Goal: Information Seeking & Learning: Check status

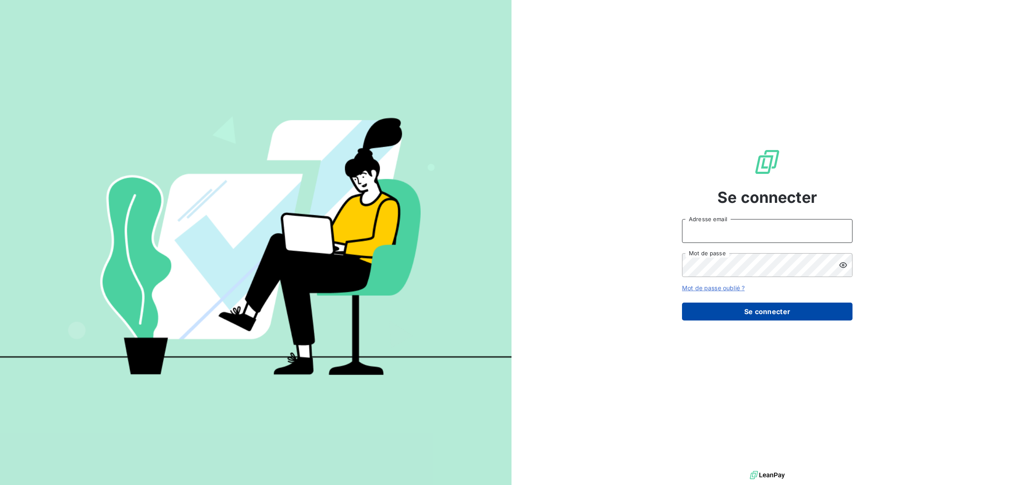
type input "[PERSON_NAME][EMAIL_ADDRESS][PERSON_NAME][DOMAIN_NAME]"
click at [747, 312] on button "Se connecter" at bounding box center [767, 312] width 171 height 18
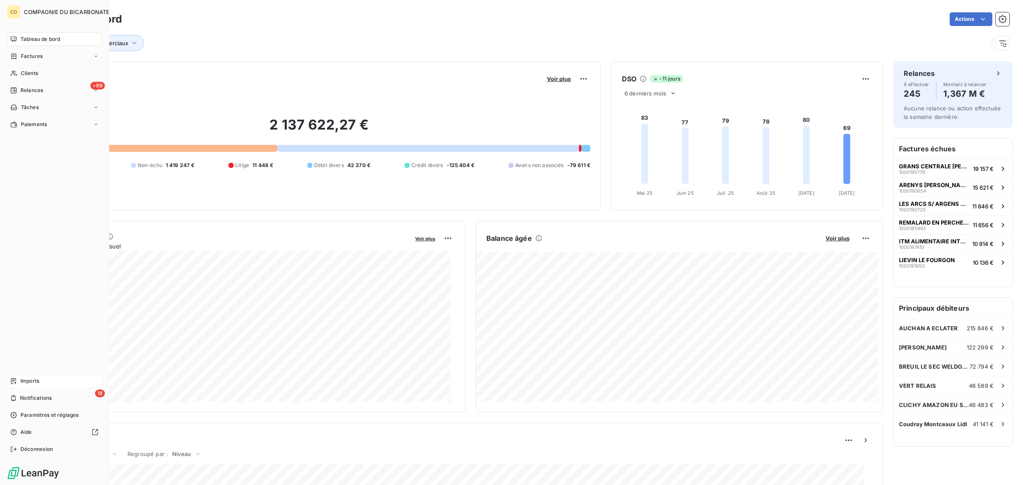
click at [26, 380] on span "Imports" at bounding box center [29, 381] width 19 height 8
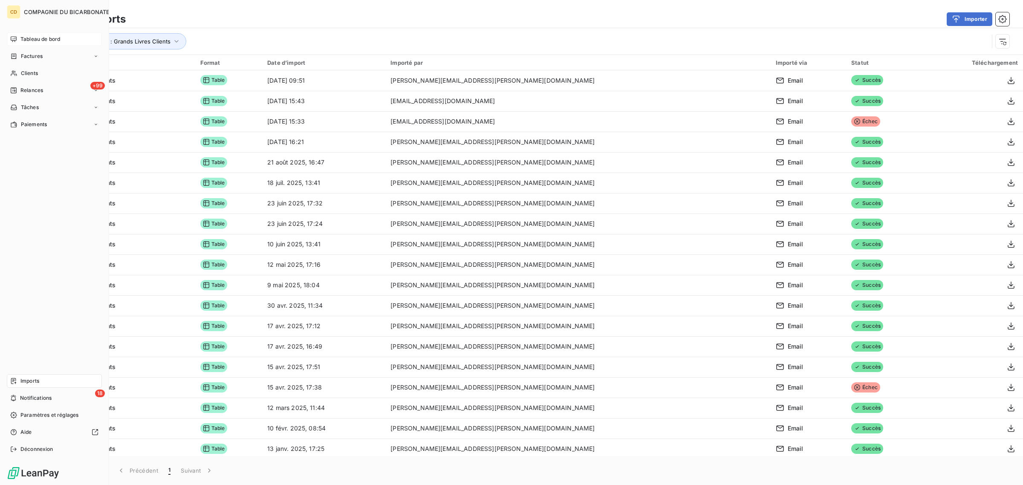
click at [24, 43] on span "Tableau de bord" at bounding box center [40, 39] width 40 height 8
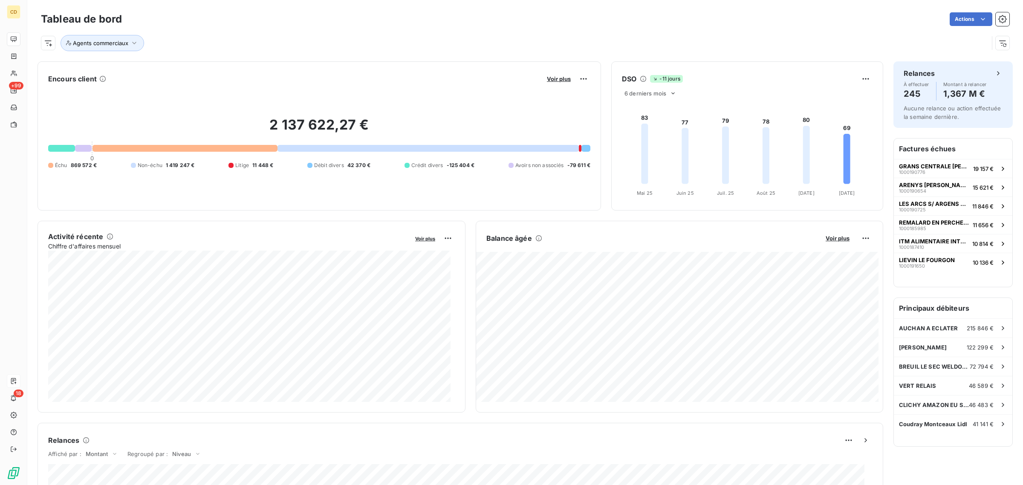
click at [81, 165] on span "869 572 €" at bounding box center [84, 166] width 26 height 8
click at [145, 142] on h2 "2 137 622,27 €" at bounding box center [319, 129] width 542 height 26
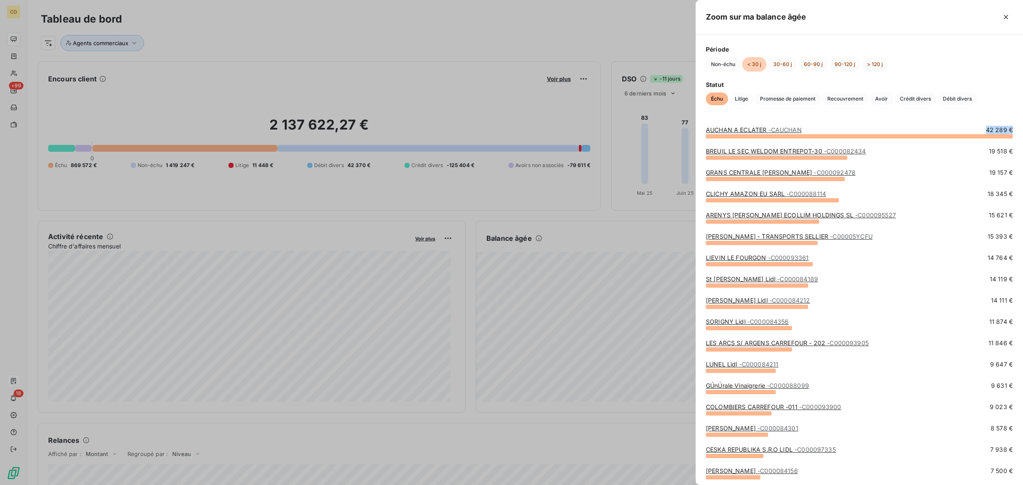
drag, startPoint x: 977, startPoint y: 129, endPoint x: 1003, endPoint y: 129, distance: 26.0
click at [1003, 129] on div "AUCHAN A ECLATER - CAUCHAN 42 289 €" at bounding box center [859, 130] width 307 height 9
click at [798, 151] on link "BREUIL LE SEC WELDOM ENTREPOT-30 - C000082434" at bounding box center [786, 151] width 160 height 7
click at [768, 176] on link "GRANS CENTRALE MARCEL - C000092478" at bounding box center [781, 172] width 150 height 7
click at [744, 196] on link "CLICHY AMAZON EU SARL - C000088114" at bounding box center [766, 193] width 120 height 7
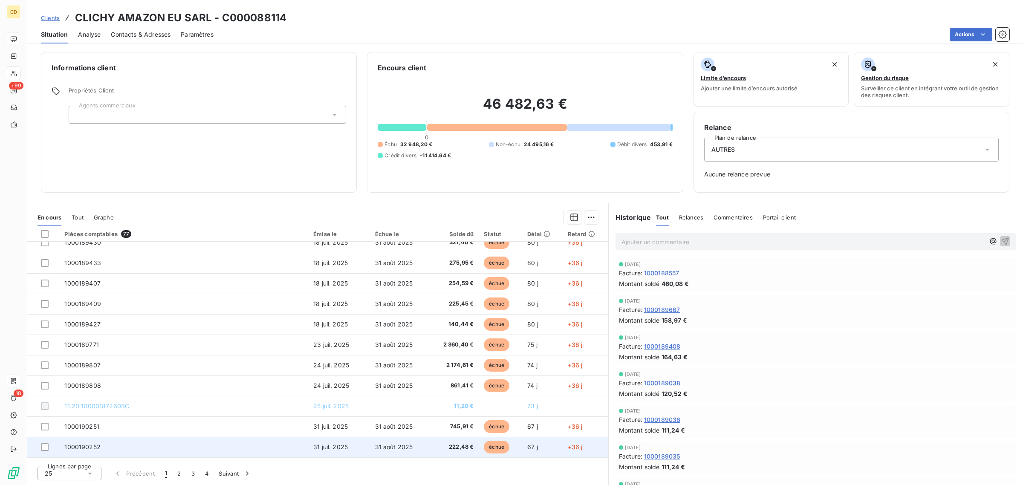
scroll to position [293, 0]
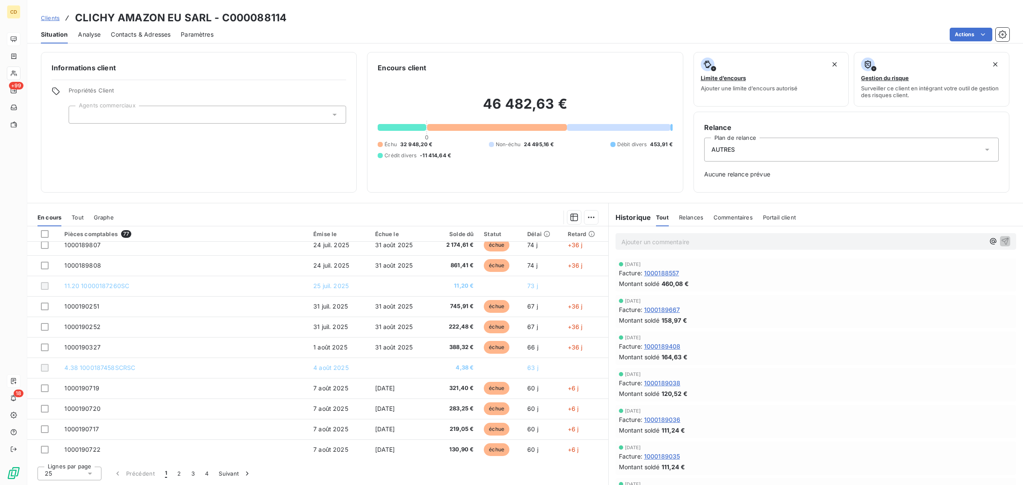
click at [625, 20] on div "Clients CLICHY AMAZON EU SARL - C000088114" at bounding box center [525, 17] width 996 height 15
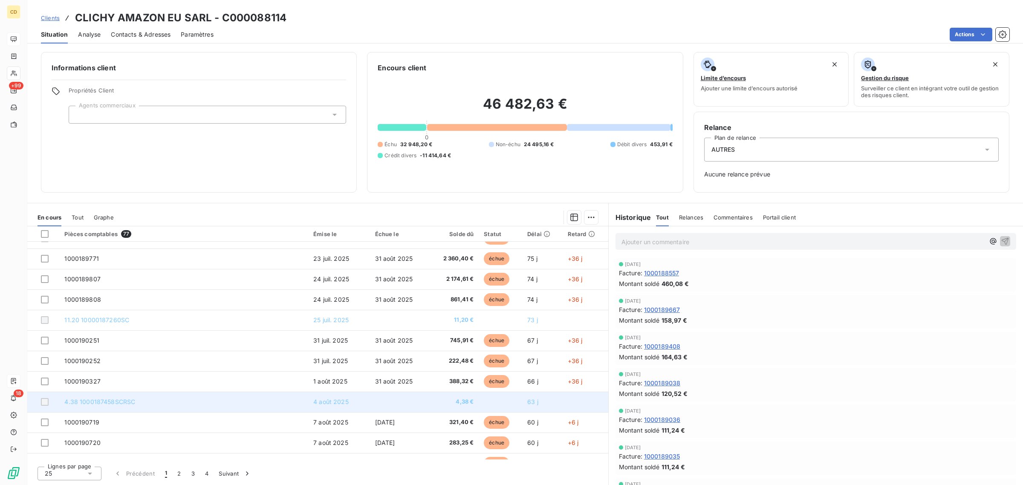
scroll to position [240, 0]
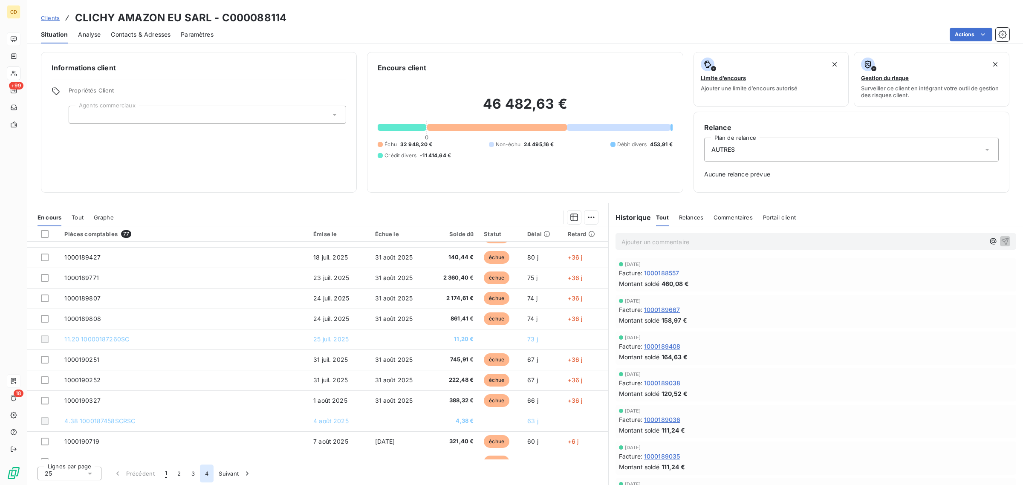
click at [204, 478] on button "4" at bounding box center [207, 474] width 14 height 18
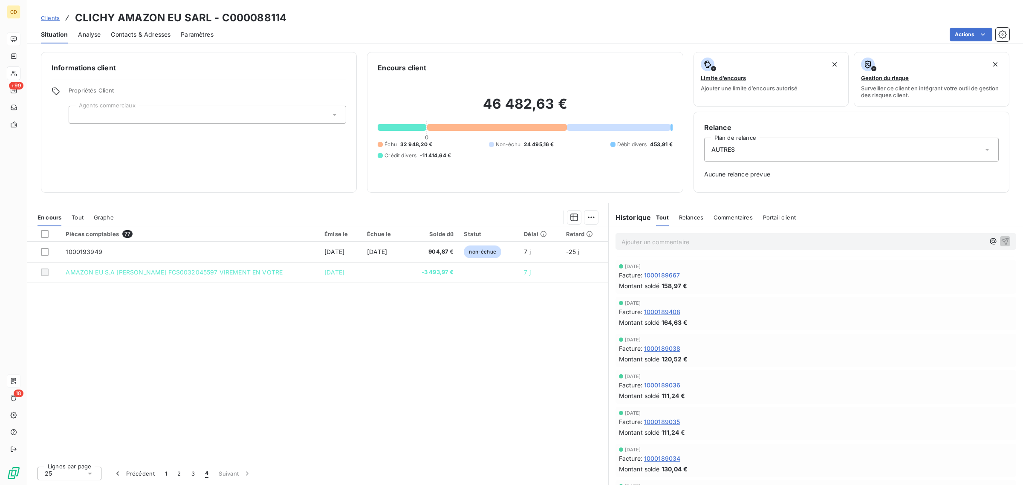
scroll to position [53, 0]
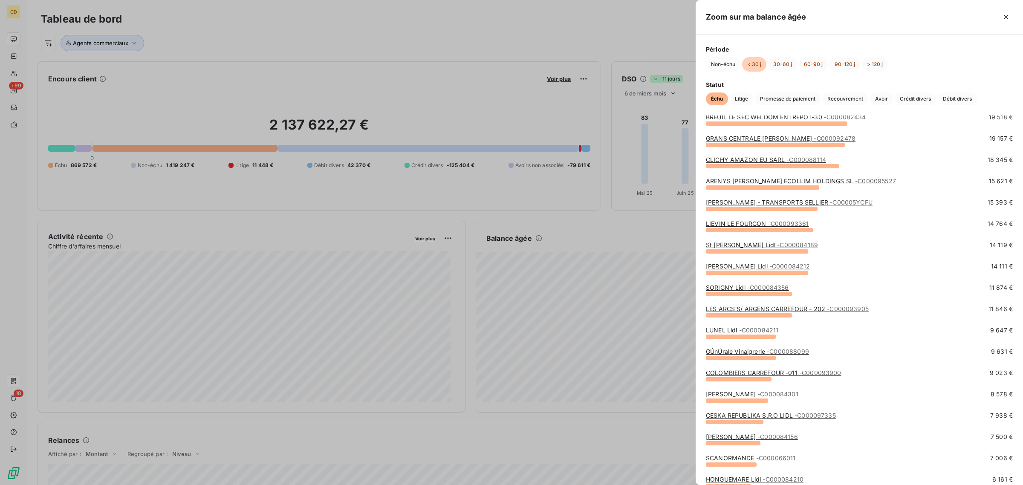
scroll to position [53, 0]
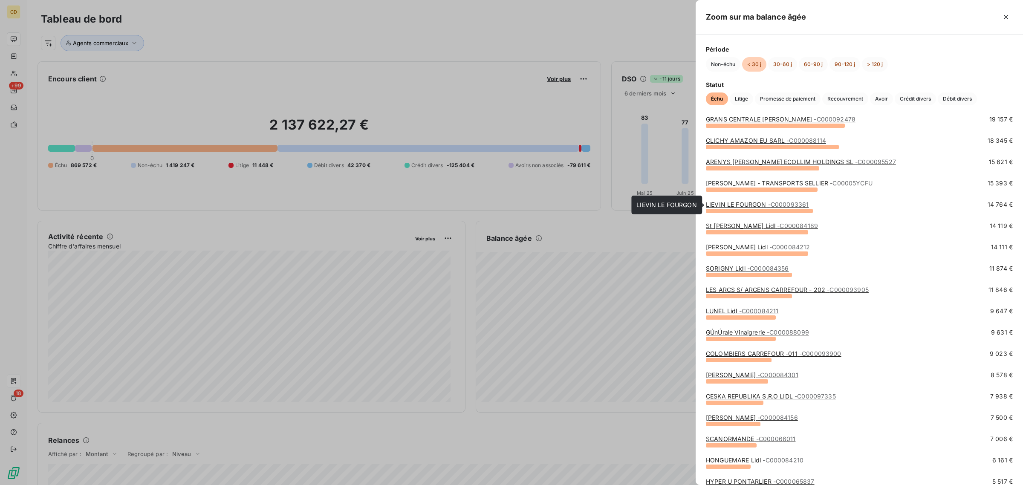
click at [753, 203] on link "LIEVIN LE FOURGON - C000093361" at bounding box center [757, 204] width 103 height 7
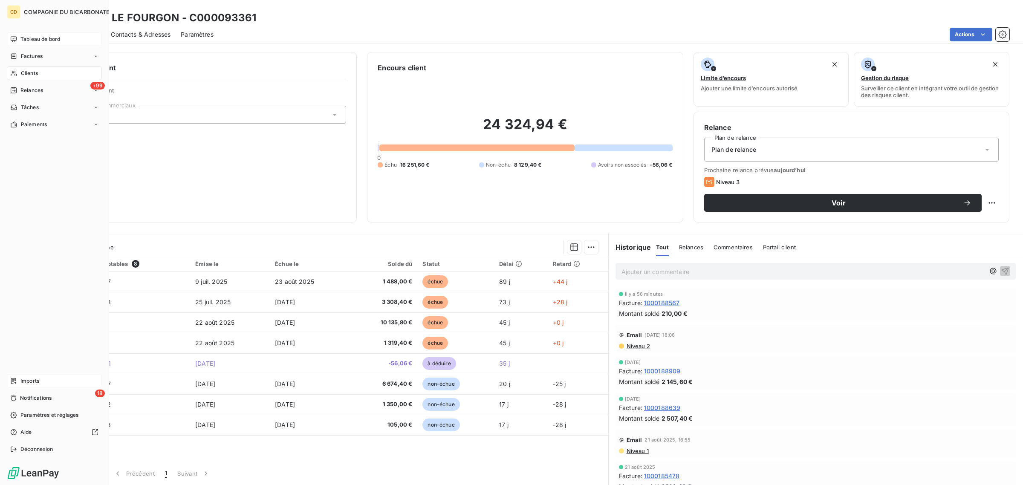
click at [27, 39] on span "Tableau de bord" at bounding box center [40, 39] width 40 height 8
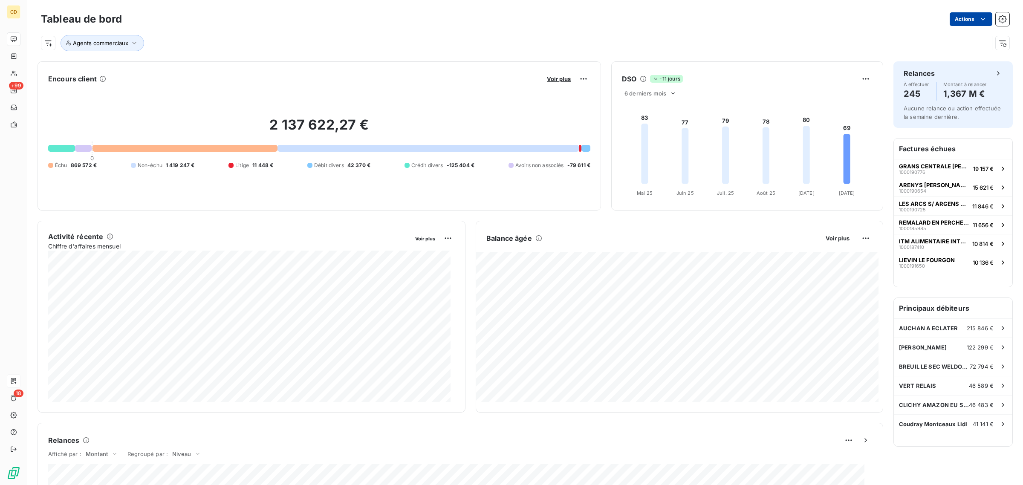
click at [969, 17] on html "CD +99 18 Tableau de bord Actions Agents commerciaux Encours client Voir plus 2…" at bounding box center [511, 242] width 1023 height 485
click at [219, 34] on html "CD +99 18 Tableau de bord Actions Exporter le tableau de bord Planifier un rapp…" at bounding box center [511, 242] width 1023 height 485
click at [91, 43] on span "Agents commerciaux" at bounding box center [100, 43] width 55 height 7
click at [220, 32] on div "Agents commerciaux" at bounding box center [525, 39] width 969 height 23
click at [998, 47] on icon "button" at bounding box center [1002, 43] width 9 height 9
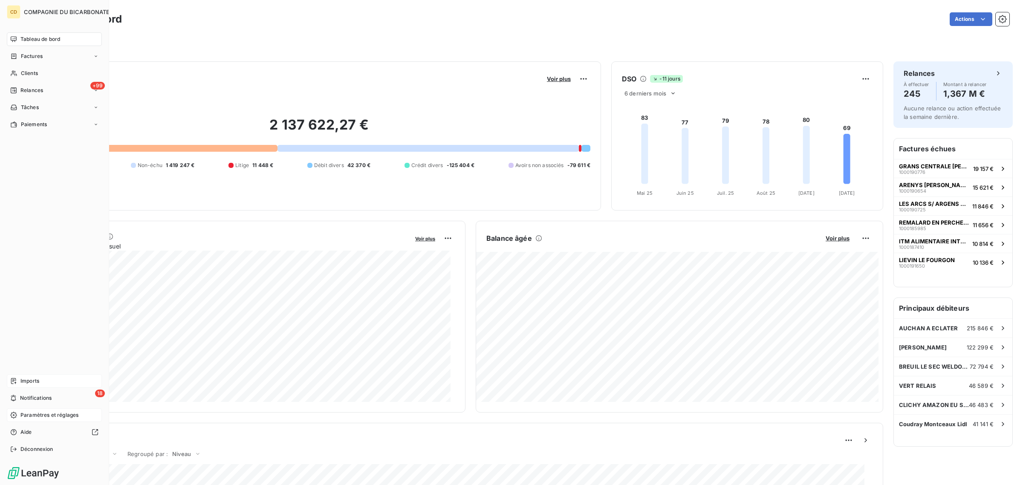
click at [41, 416] on span "Paramètres et réglages" at bounding box center [49, 415] width 58 height 8
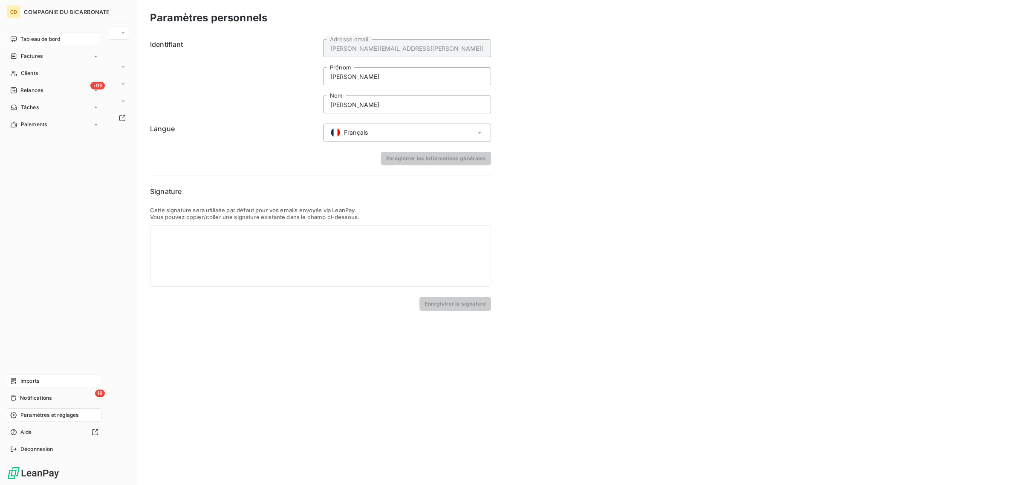
click at [35, 414] on span "Paramètres et réglages" at bounding box center [49, 415] width 58 height 8
click at [38, 35] on div "Tableau de bord" at bounding box center [54, 39] width 95 height 14
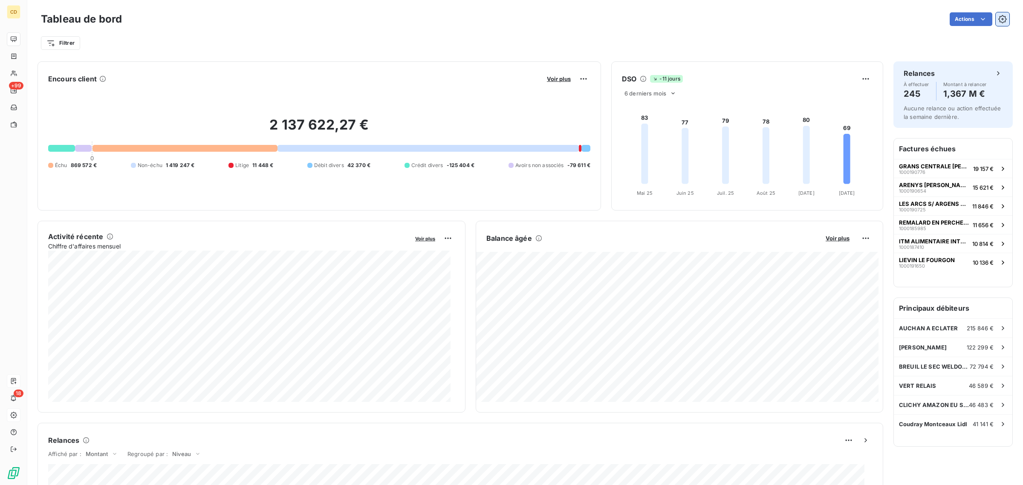
click at [998, 22] on icon "button" at bounding box center [1002, 19] width 9 height 9
click at [998, 21] on icon "button" at bounding box center [1002, 19] width 9 height 9
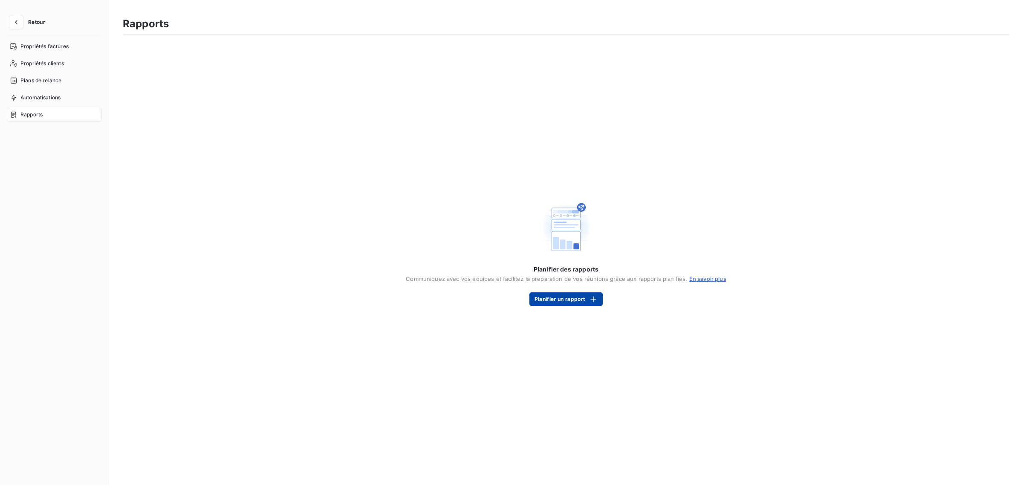
click at [561, 302] on button "Planifier un rapport" at bounding box center [566, 299] width 73 height 14
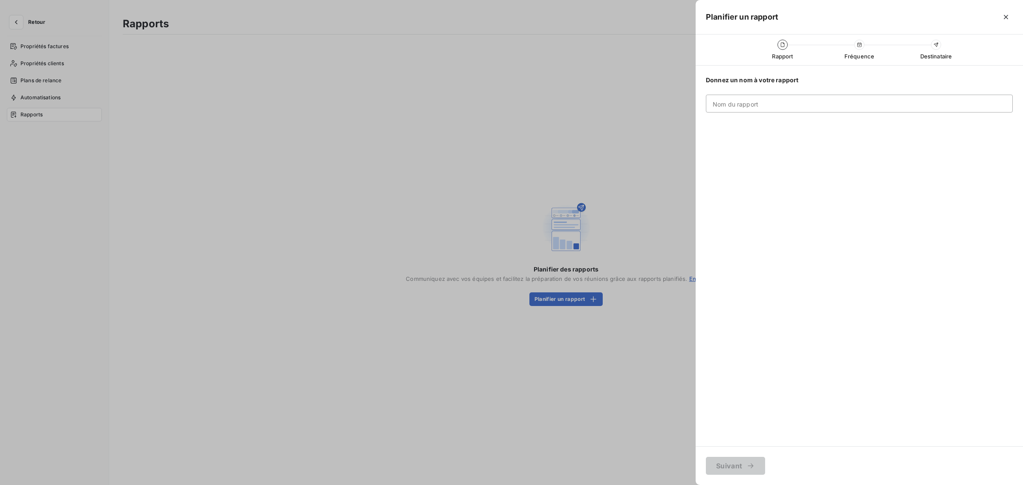
drag, startPoint x: 313, startPoint y: 132, endPoint x: 1022, endPoint y: 9, distance: 719.6
click at [325, 131] on div at bounding box center [511, 242] width 1023 height 485
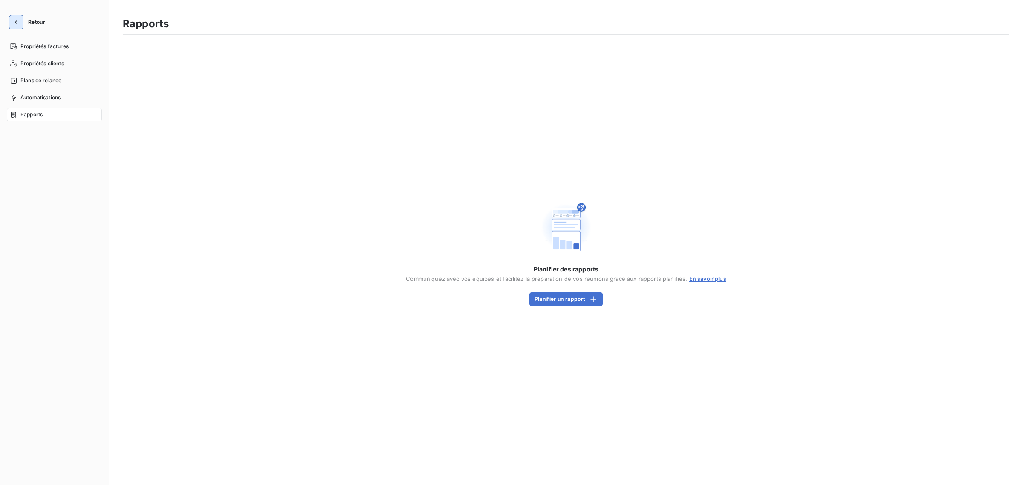
click at [15, 24] on icon "button" at bounding box center [16, 22] width 9 height 9
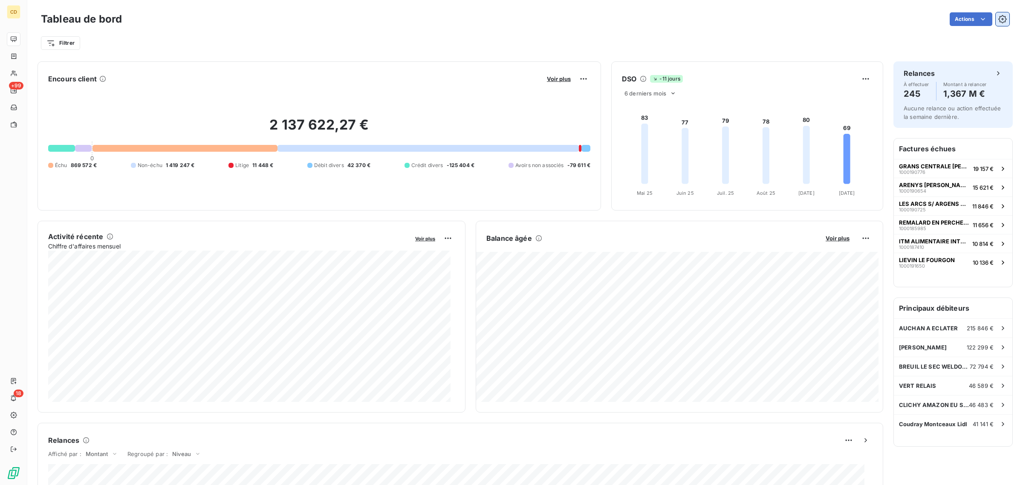
click at [998, 17] on icon "button" at bounding box center [1002, 19] width 9 height 9
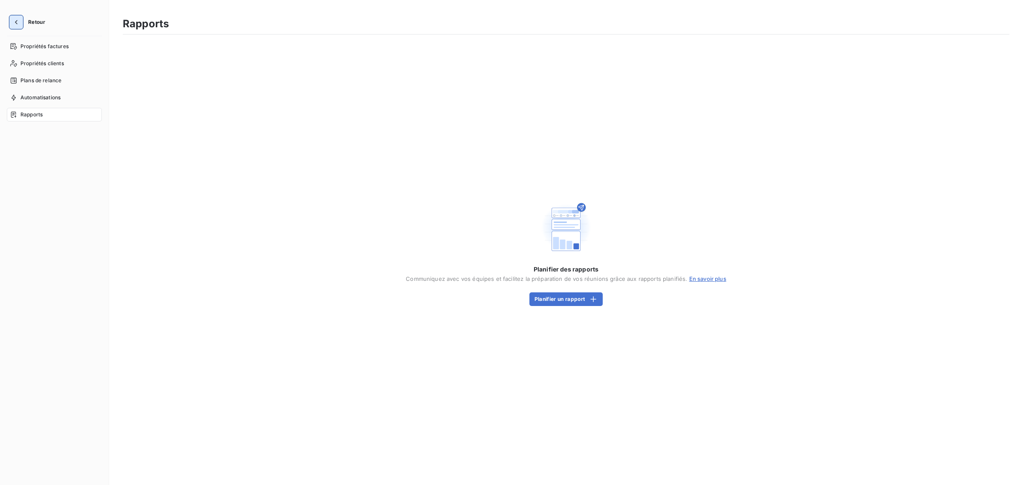
click at [18, 24] on icon "button" at bounding box center [16, 22] width 9 height 9
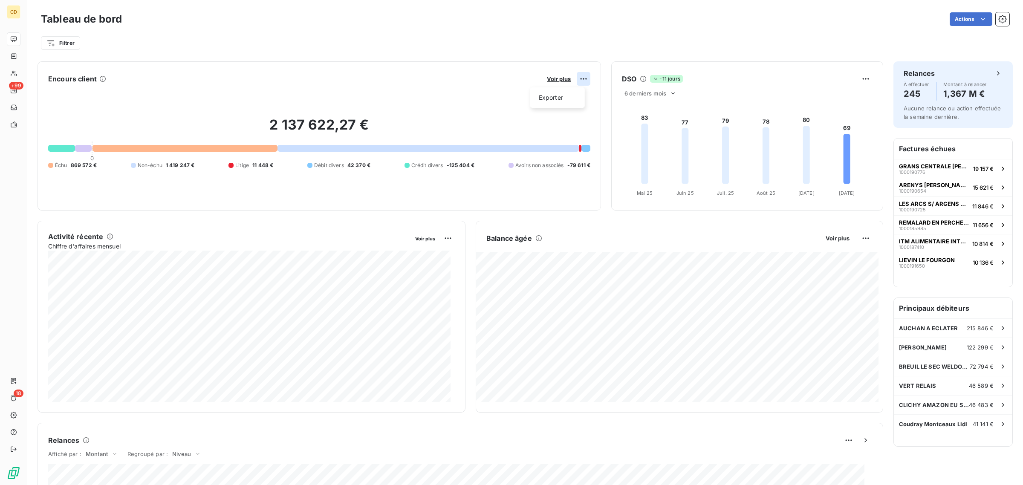
click at [579, 80] on html "CD +99 18 Tableau de bord Actions Filtrer Encours client Voir plus Exporter 2 1…" at bounding box center [511, 242] width 1023 height 485
click at [63, 48] on html "CD +99 18 Tableau de bord Actions Filtrer Encours client Voir plus Exporter 2 1…" at bounding box center [511, 242] width 1023 height 485
click at [60, 43] on html "CD +99 18 Tableau de bord Actions Filtrer Encours client Voir plus 2 137 622,27…" at bounding box center [511, 242] width 1023 height 485
click at [83, 122] on div "Montant d'encours" at bounding box center [103, 122] width 118 height 14
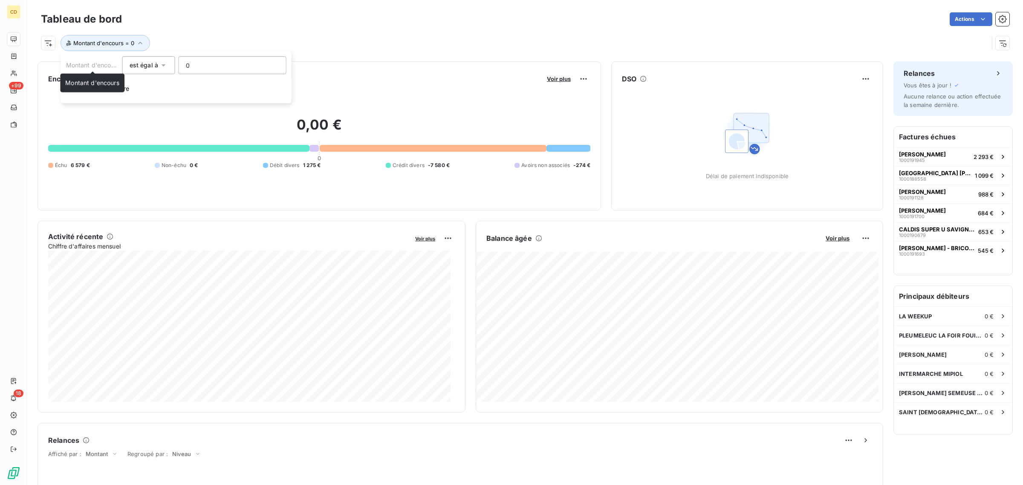
click at [82, 88] on div "Montant d'encours Montant d'encours" at bounding box center [92, 83] width 64 height 19
click at [87, 91] on span "Supprimer le filtre" at bounding box center [104, 88] width 49 height 9
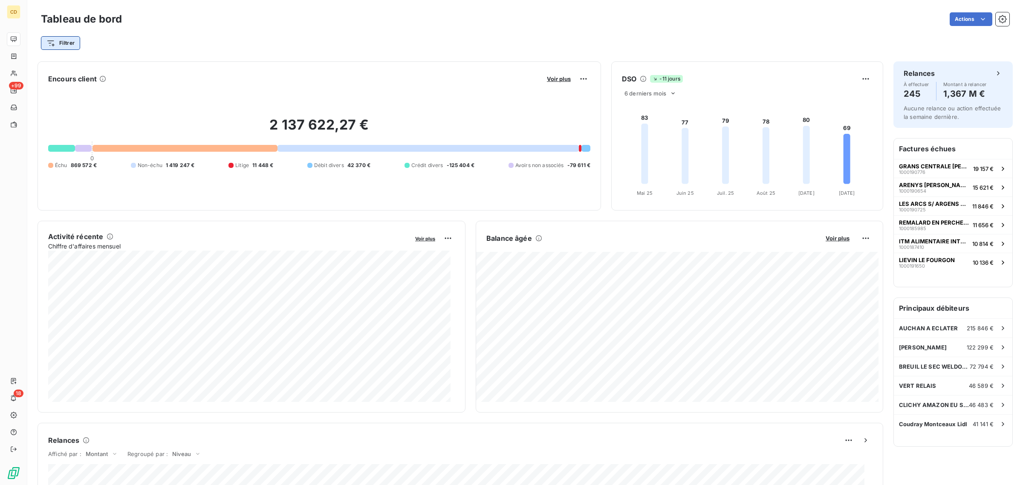
click at [43, 45] on html "CD +99 18 Tableau de bord Actions Filtrer Encours client Voir plus 2 137 622,27…" at bounding box center [511, 242] width 1023 height 485
click at [345, 30] on html "CD +99 18 Tableau de bord Actions Filtrer Encours client Voir plus 2 137 622,27…" at bounding box center [511, 242] width 1023 height 485
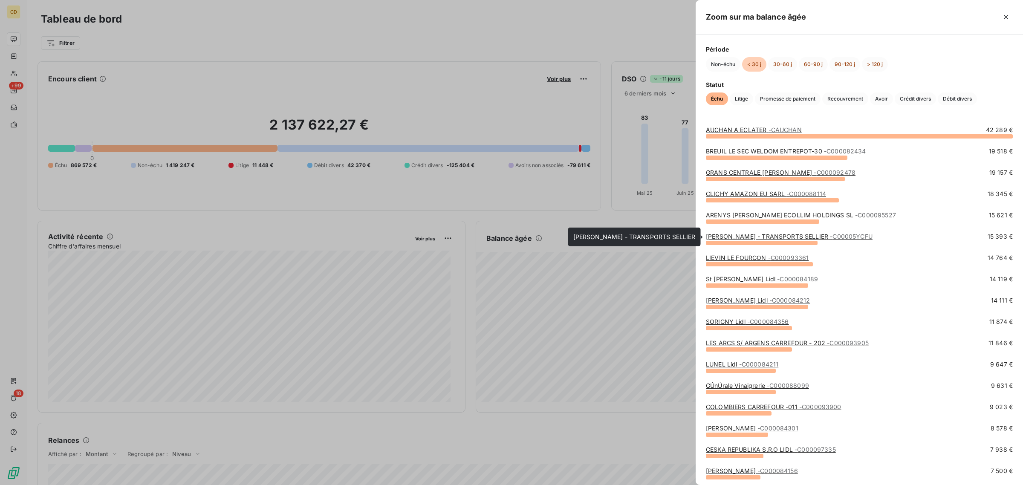
click at [777, 233] on link "[PERSON_NAME] - TRANSPORTS SELLIER - C00005YCFU" at bounding box center [789, 236] width 167 height 7
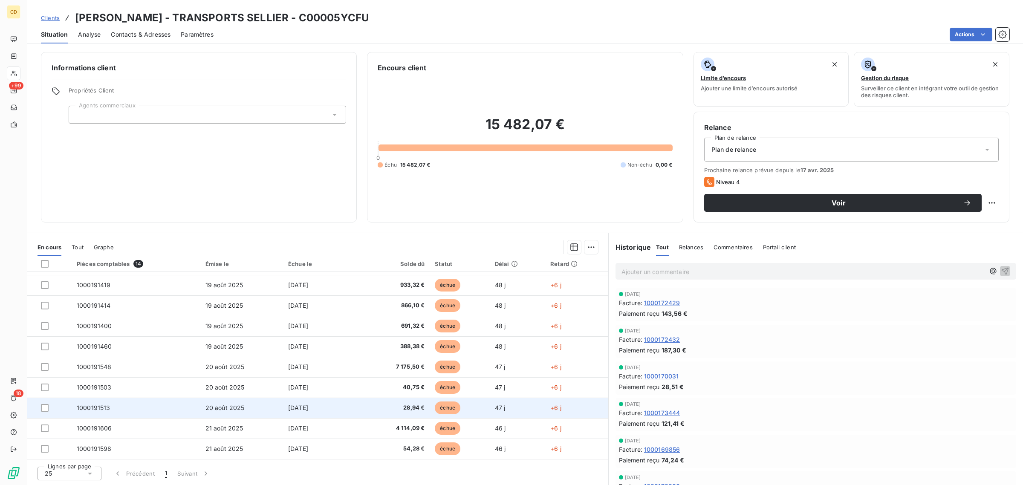
scroll to position [53, 0]
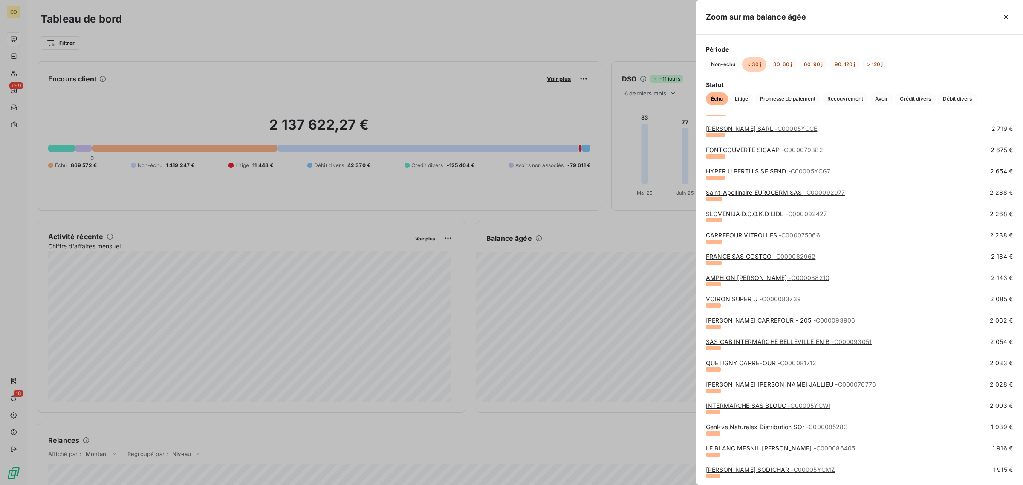
scroll to position [799, 0]
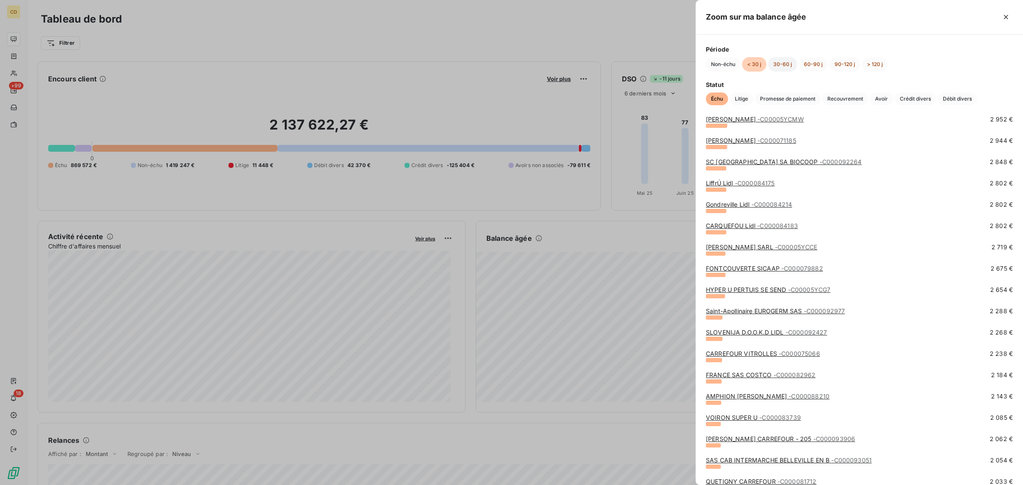
click at [781, 65] on button "30-60 j" at bounding box center [782, 64] width 29 height 14
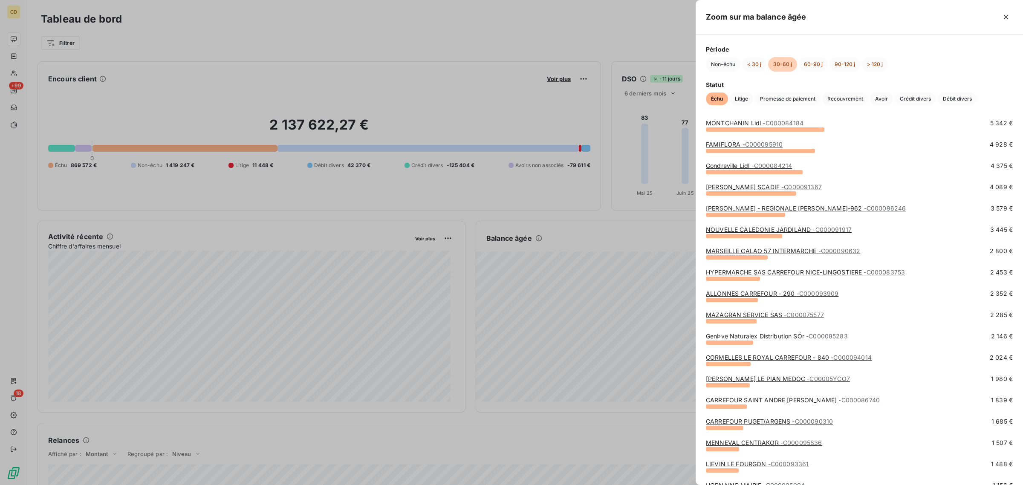
scroll to position [53, 0]
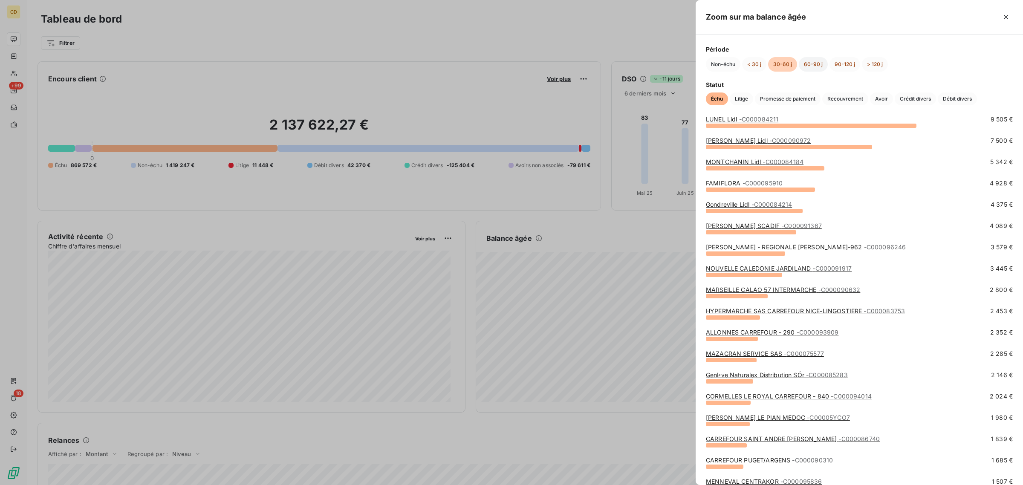
click at [813, 63] on button "60-90 j" at bounding box center [813, 64] width 29 height 14
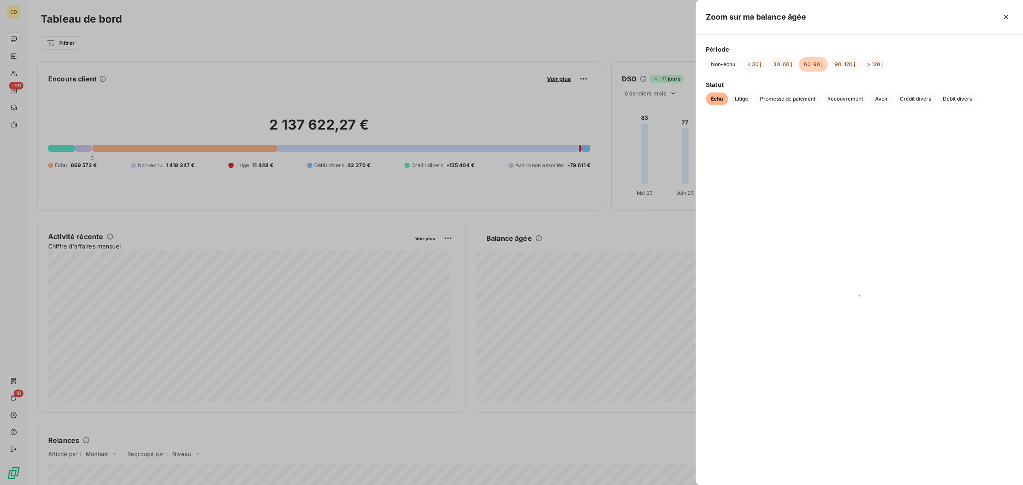
scroll to position [0, 0]
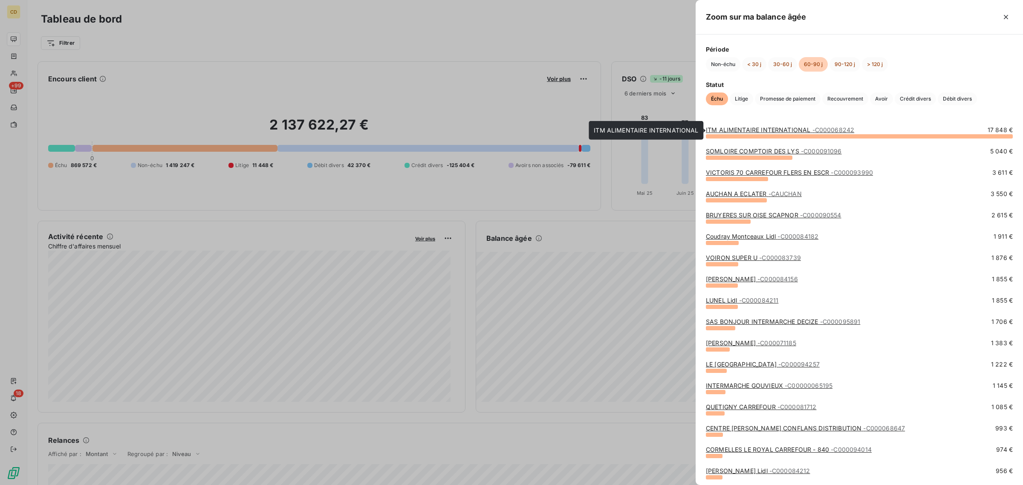
click at [765, 130] on link "ITM ALIMENTAIRE INTERNATIONAL - C000068242" at bounding box center [780, 129] width 148 height 7
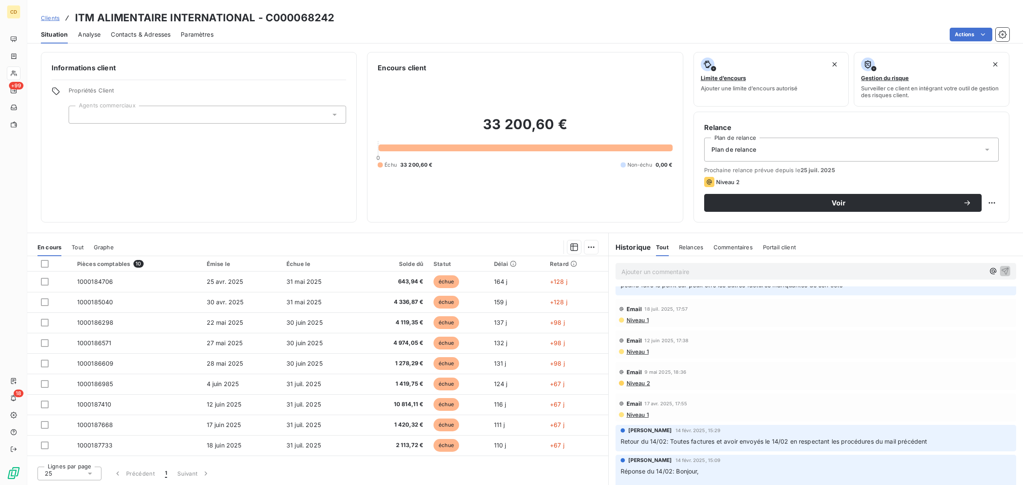
scroll to position [373, 0]
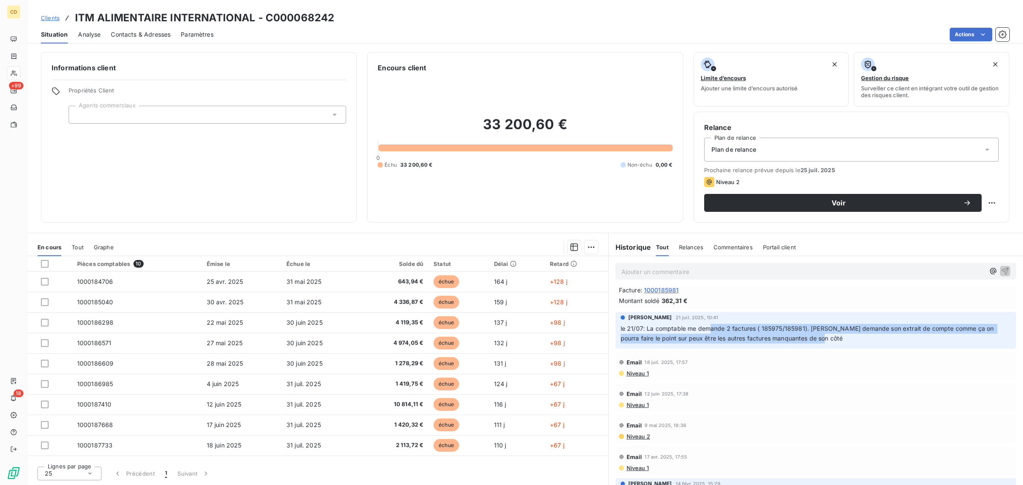
drag, startPoint x: 714, startPoint y: 336, endPoint x: 898, endPoint y: 355, distance: 184.7
click at [916, 344] on p "le 21/07: La comptable me demande 2 factures ( 185975/185981). [PERSON_NAME] de…" at bounding box center [816, 334] width 391 height 20
click at [835, 344] on p "le 21/07: La comptable me demande 2 factures ( 185975/185981). [PERSON_NAME] de…" at bounding box center [816, 334] width 391 height 20
drag, startPoint x: 779, startPoint y: 340, endPoint x: 824, endPoint y: 352, distance: 46.2
click at [824, 344] on div "[PERSON_NAME] 21 juil. 2025, 10:41 le 21/07: La comptable me demande 2 factures…" at bounding box center [816, 329] width 391 height 30
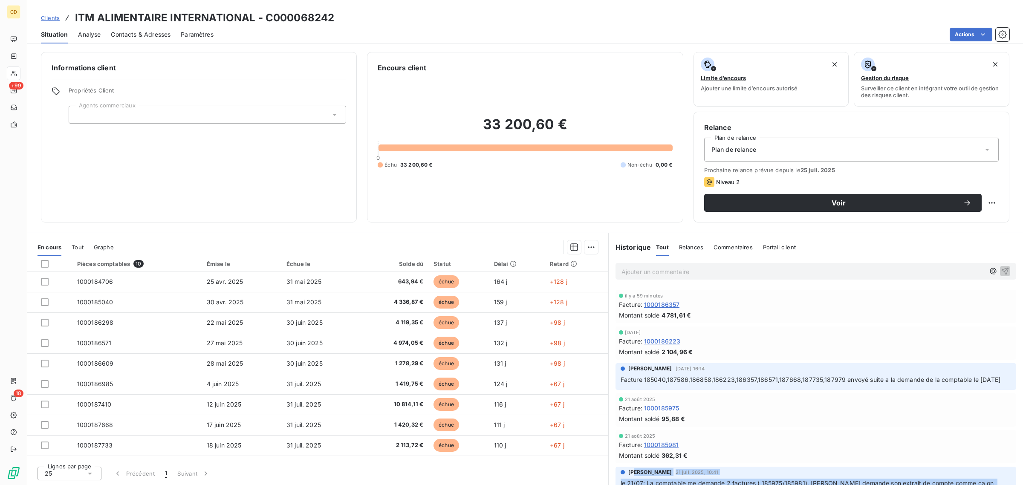
scroll to position [213, 0]
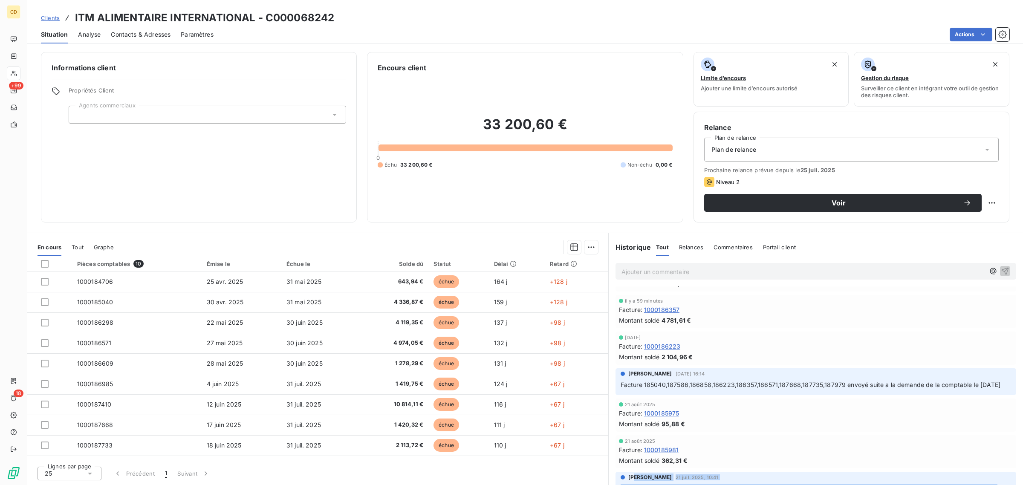
drag, startPoint x: 854, startPoint y: 387, endPoint x: 929, endPoint y: 397, distance: 75.3
click at [929, 390] on p "Facture 185040,187586,186858,186223,186357,186571,187668,187735,187979 envoyé s…" at bounding box center [816, 385] width 391 height 10
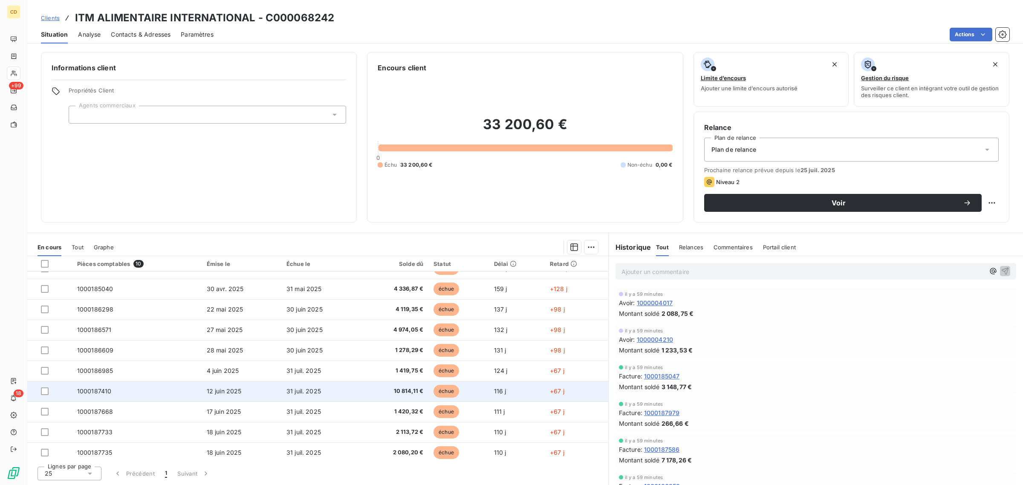
scroll to position [16, 0]
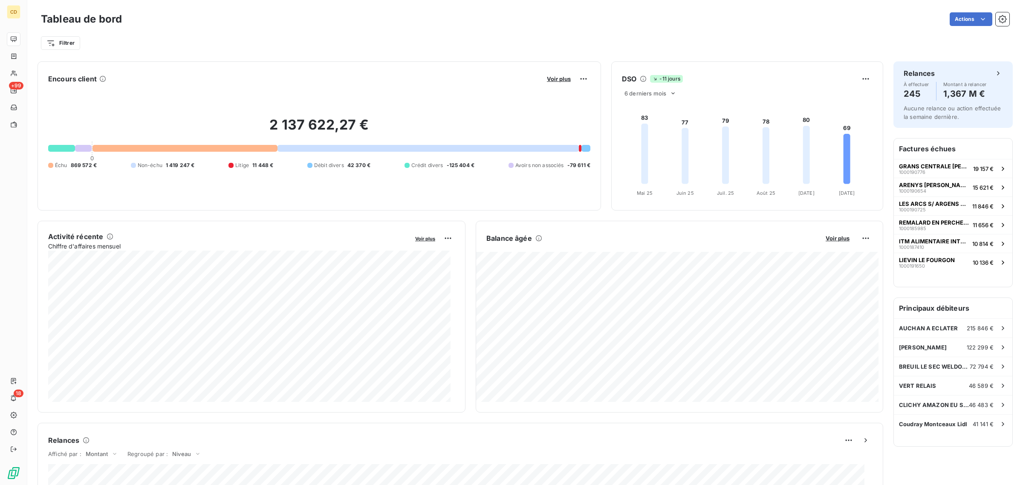
click at [197, 145] on div at bounding box center [185, 148] width 185 height 7
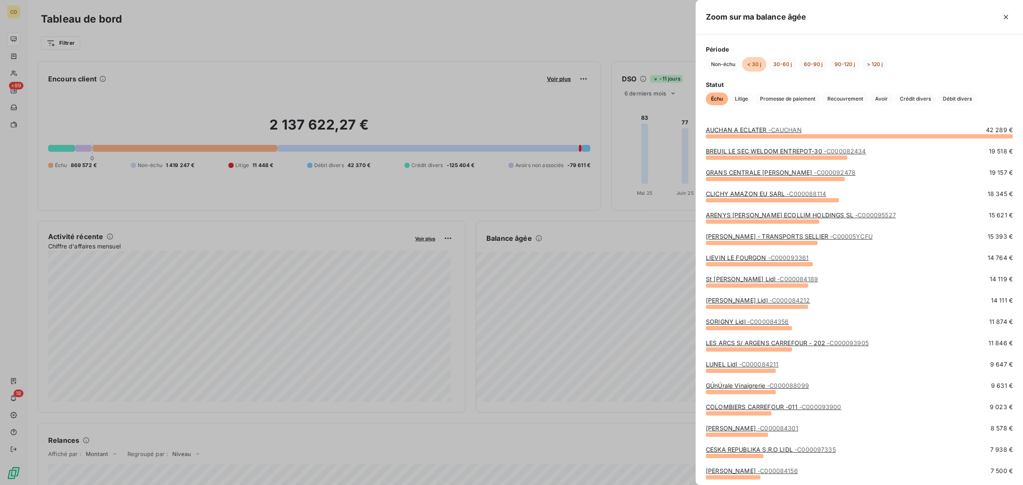
click at [445, 24] on div at bounding box center [511, 242] width 1023 height 485
